Goal: Task Accomplishment & Management: Use online tool/utility

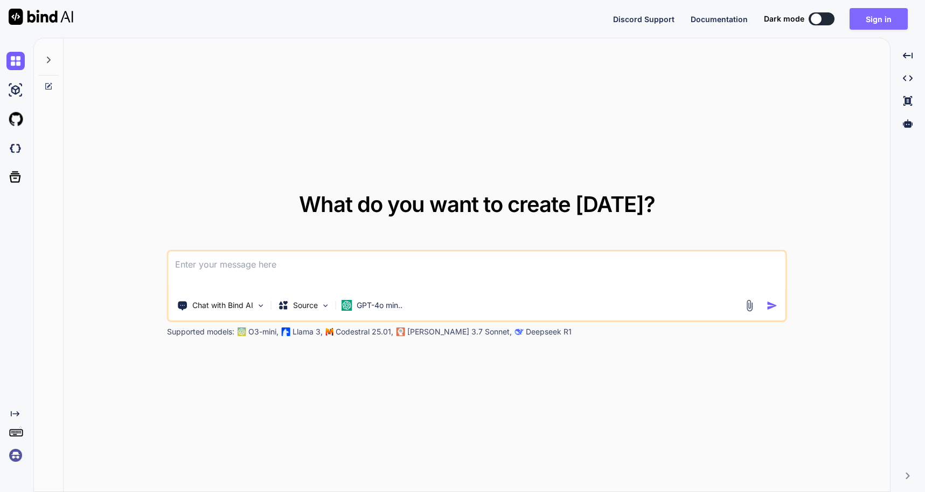
click at [881, 20] on button "Sign in" at bounding box center [879, 19] width 58 height 22
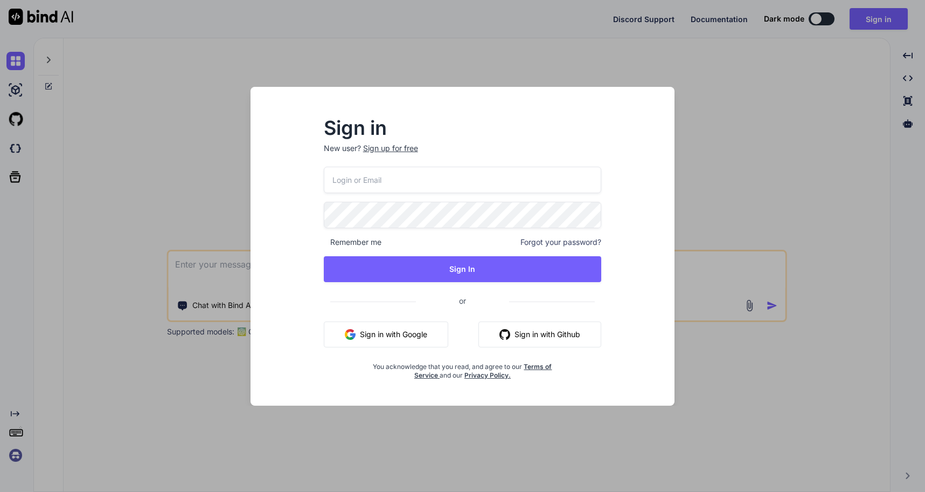
type input "[EMAIL_ADDRESS][DOMAIN_NAME]"
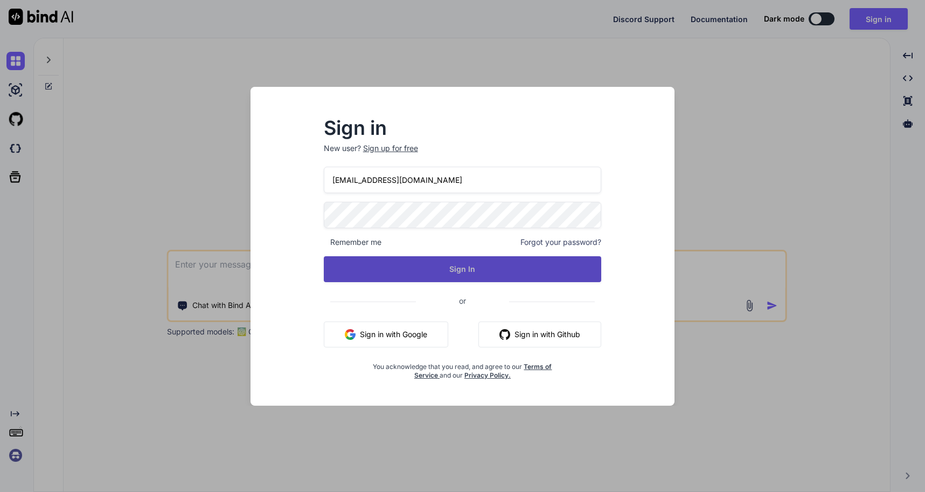
click at [447, 260] on button "Sign In" at bounding box center [463, 269] width 278 height 26
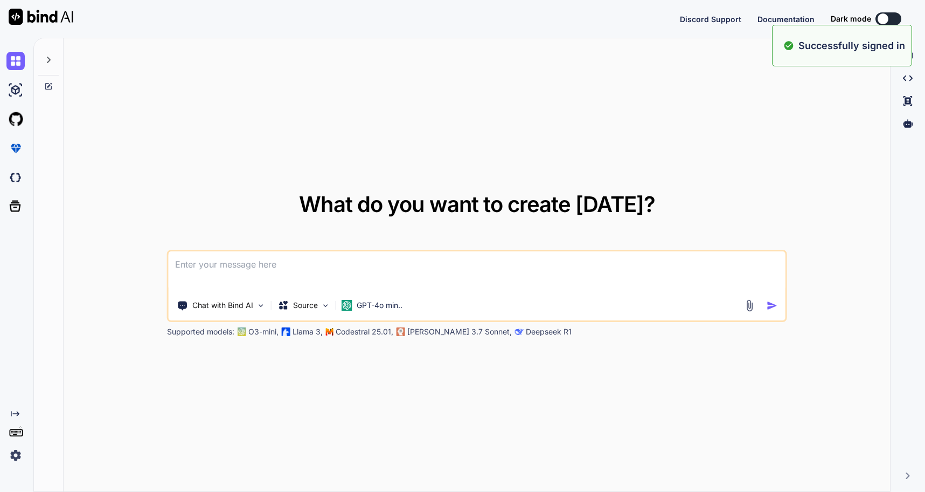
type textarea "x"
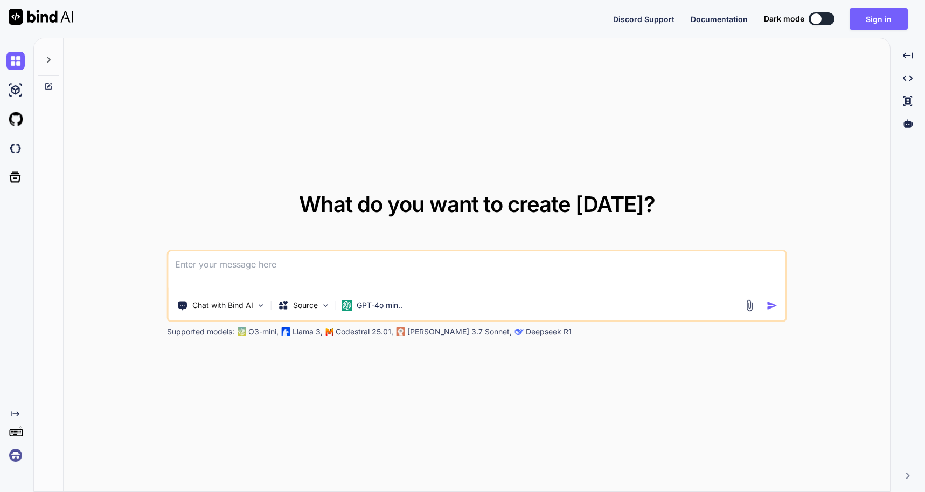
click at [714, 170] on div "What do you want to create today? Chat with Bind AI Source GPT-4o min.. Support…" at bounding box center [477, 265] width 827 height 454
type textarea "x"
click at [881, 14] on button "Sign in" at bounding box center [879, 19] width 58 height 22
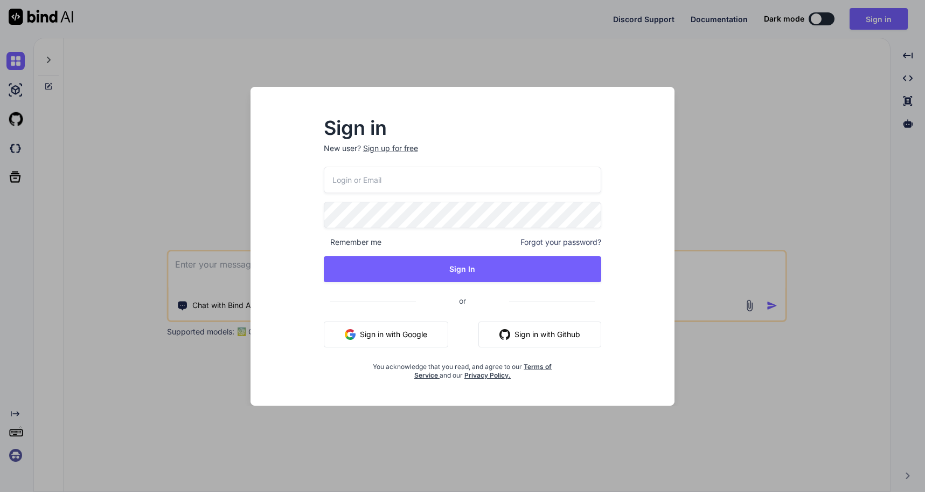
type input "[EMAIL_ADDRESS][DOMAIN_NAME]"
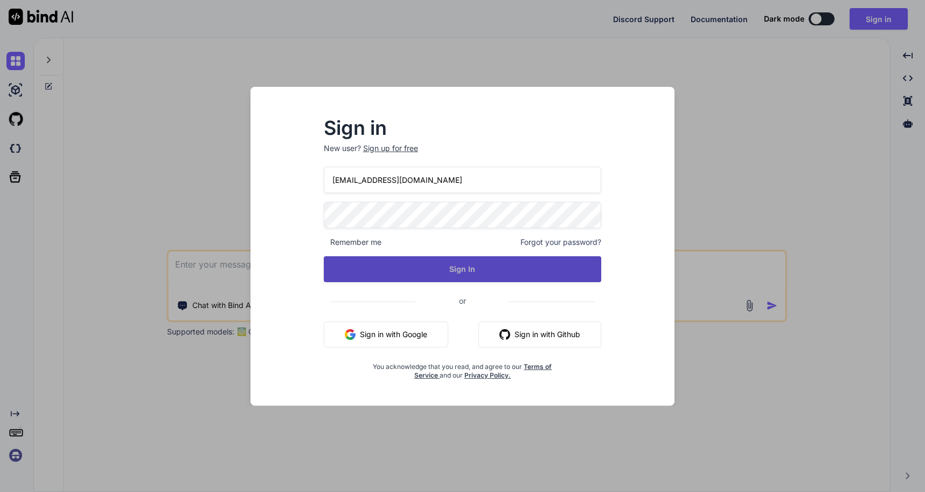
click at [431, 261] on button "Sign In" at bounding box center [463, 269] width 278 height 26
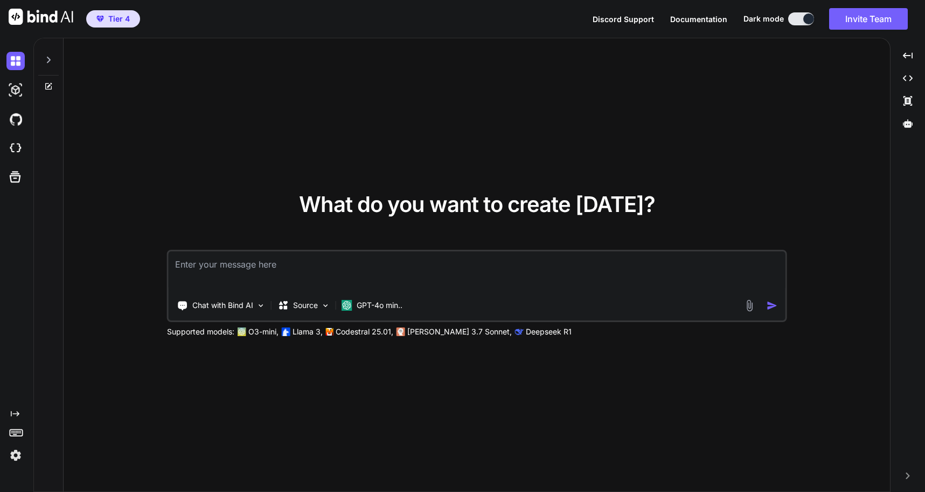
click at [15, 456] on img at bounding box center [15, 455] width 18 height 18
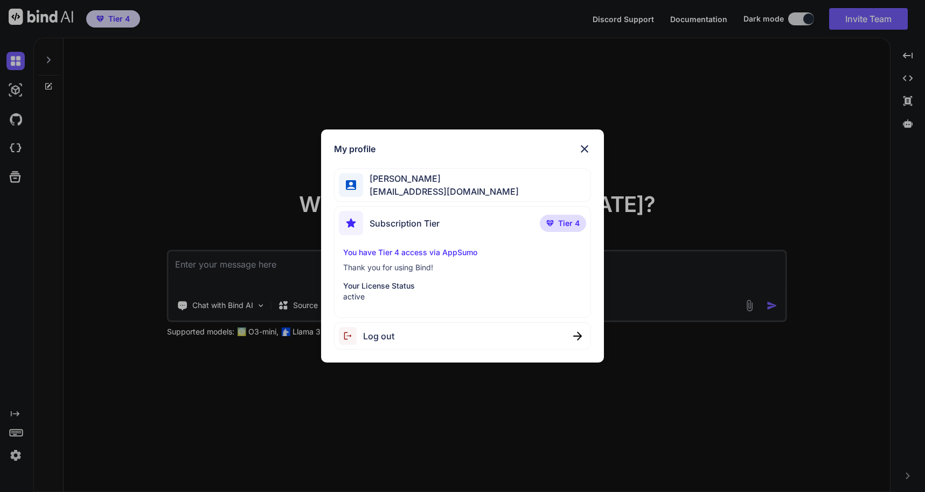
click at [585, 149] on img at bounding box center [584, 148] width 13 height 13
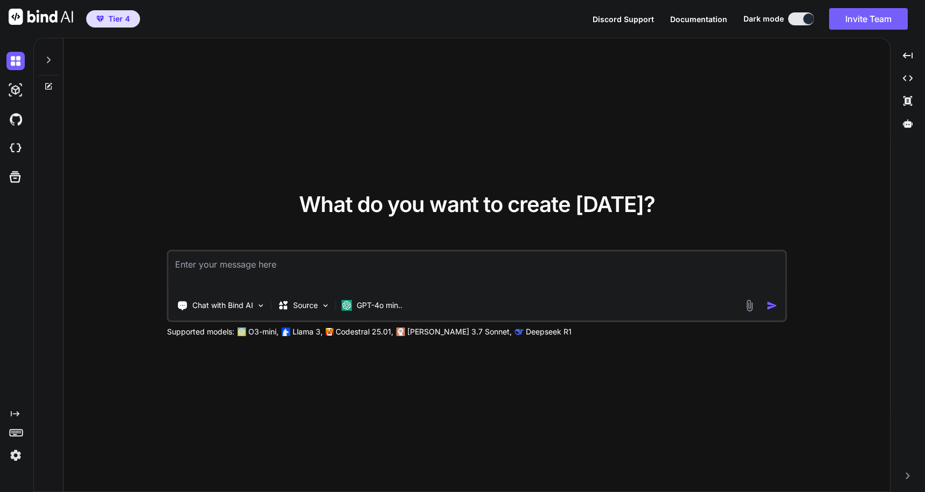
click at [422, 335] on p "[PERSON_NAME] 3.7 Sonnet," at bounding box center [459, 331] width 105 height 11
click at [313, 307] on p "Source" at bounding box center [305, 305] width 25 height 11
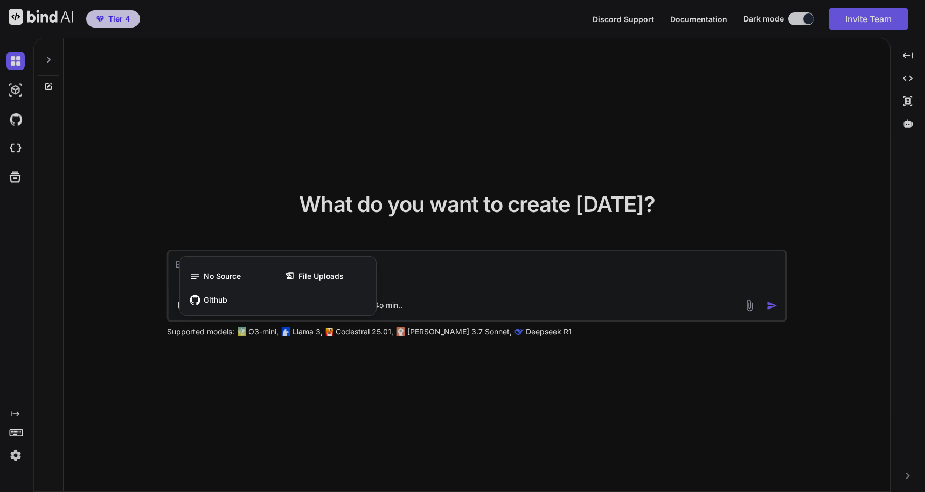
click at [383, 369] on div at bounding box center [462, 246] width 925 height 492
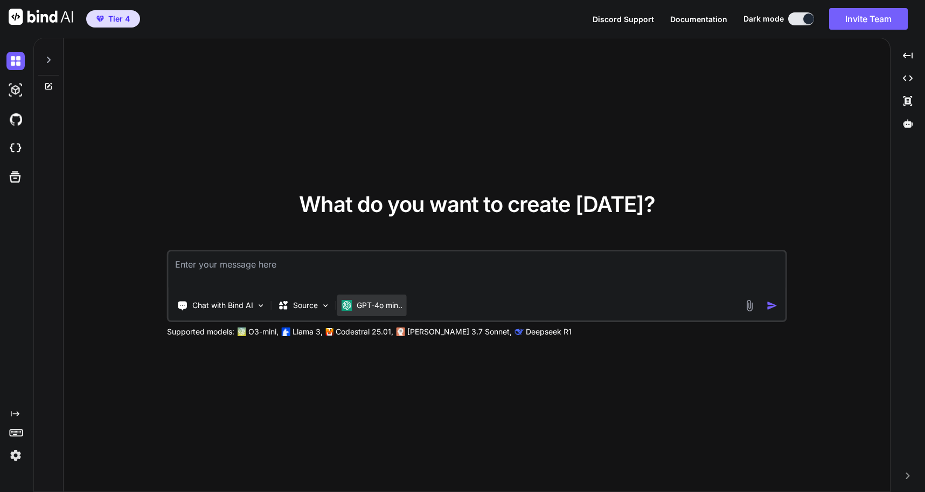
click at [383, 301] on p "GPT-4o min.." at bounding box center [380, 305] width 46 height 11
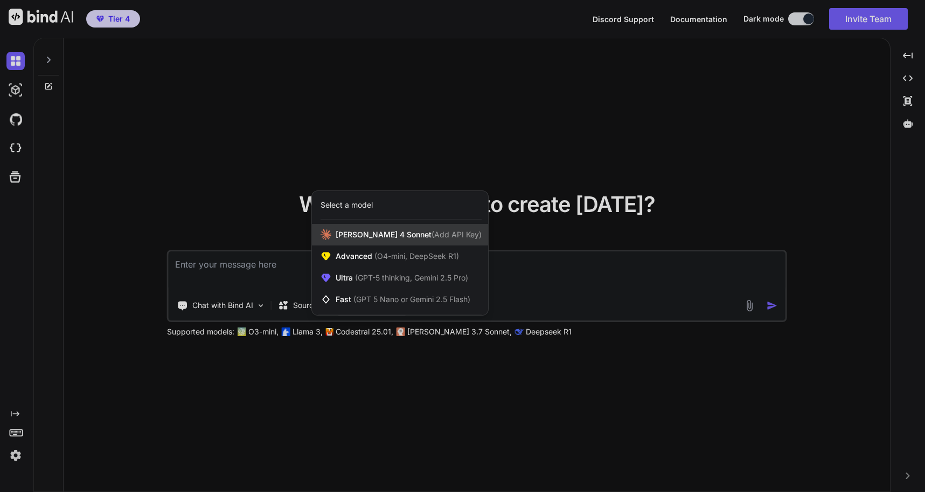
click at [383, 237] on span "[PERSON_NAME] 4 Sonnet (Add API Key)" at bounding box center [409, 234] width 146 height 11
type textarea "x"
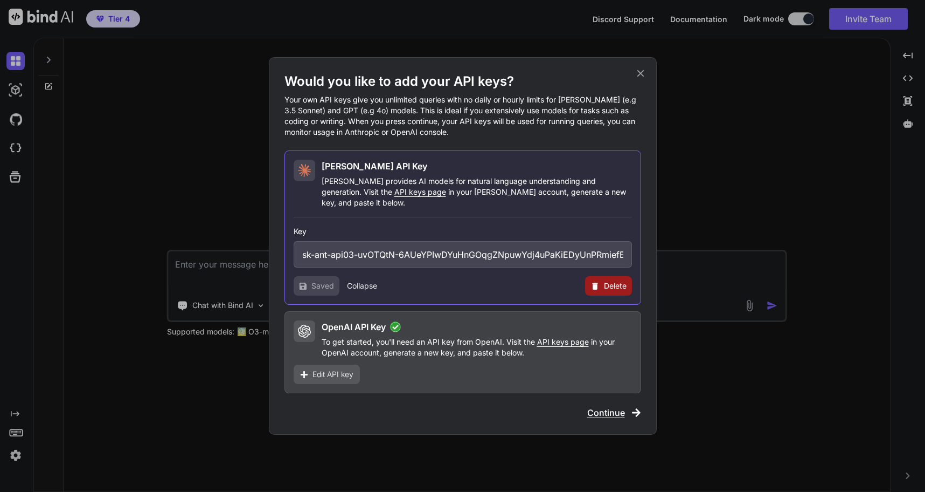
click at [644, 77] on icon at bounding box center [640, 73] width 7 height 7
